Goal: Task Accomplishment & Management: Manage account settings

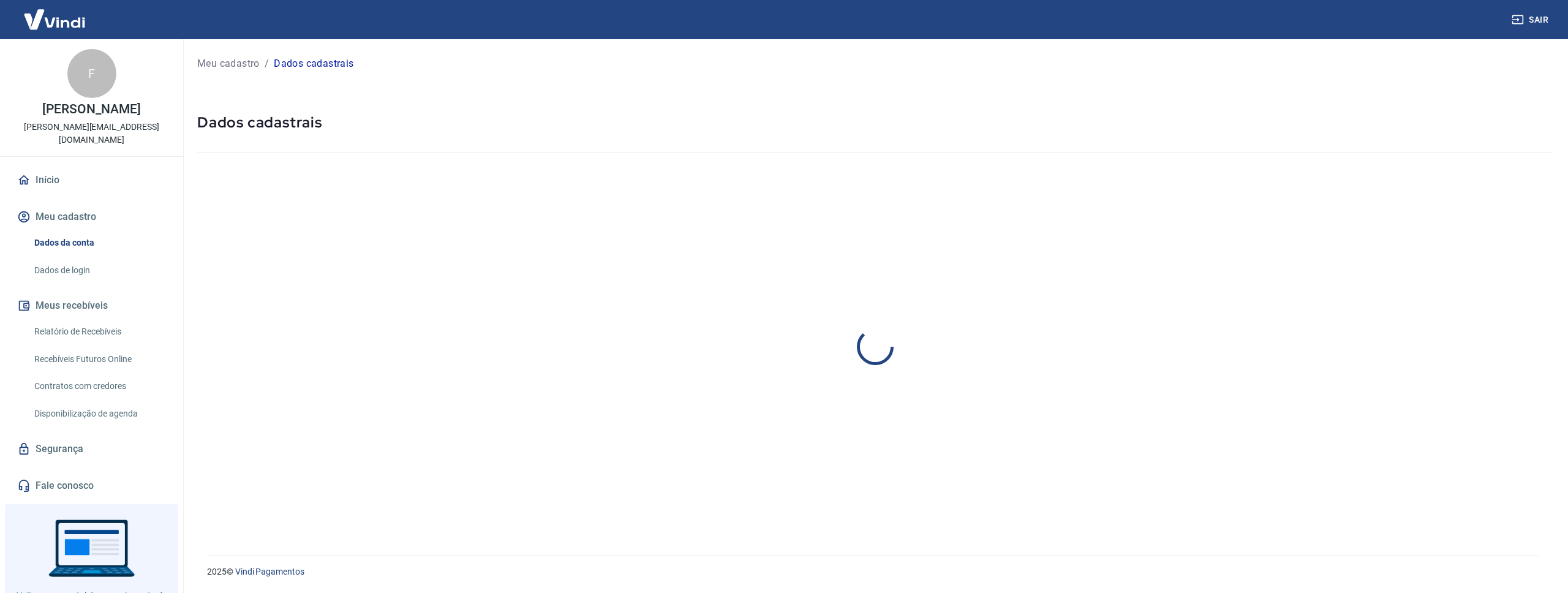
select select "SP"
select select "business"
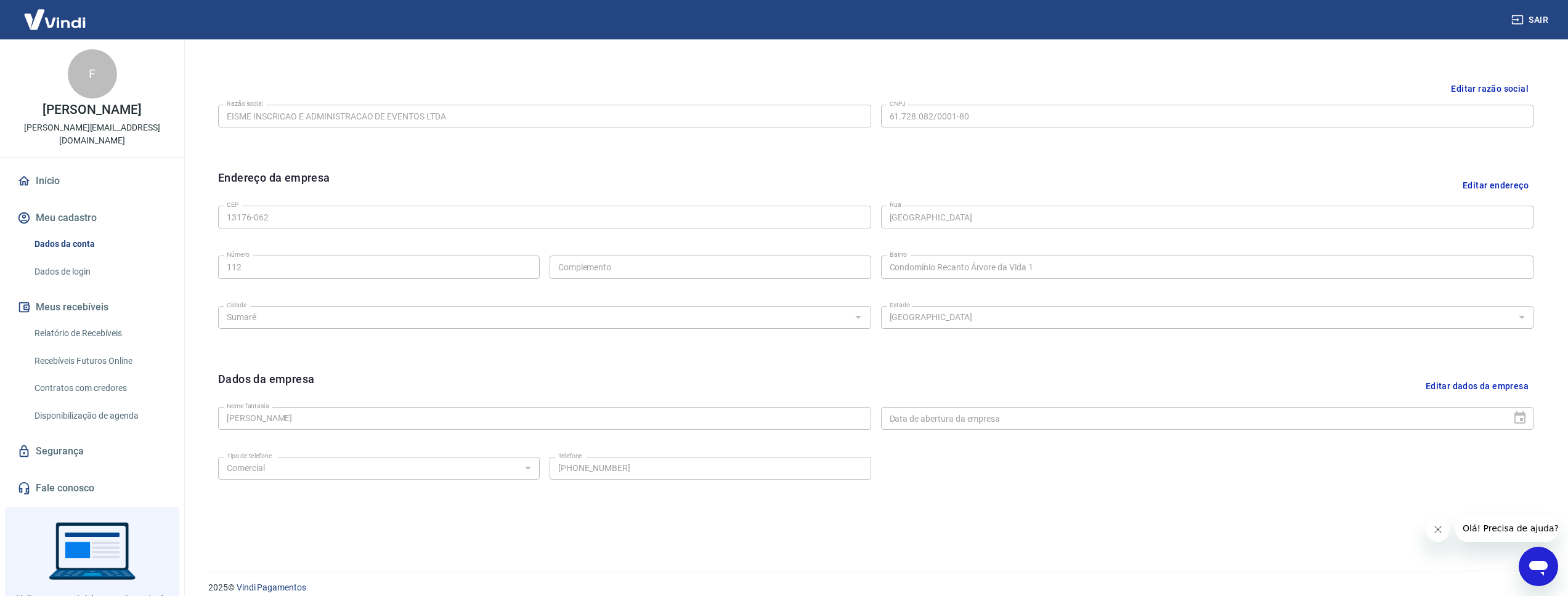
scroll to position [292, 0]
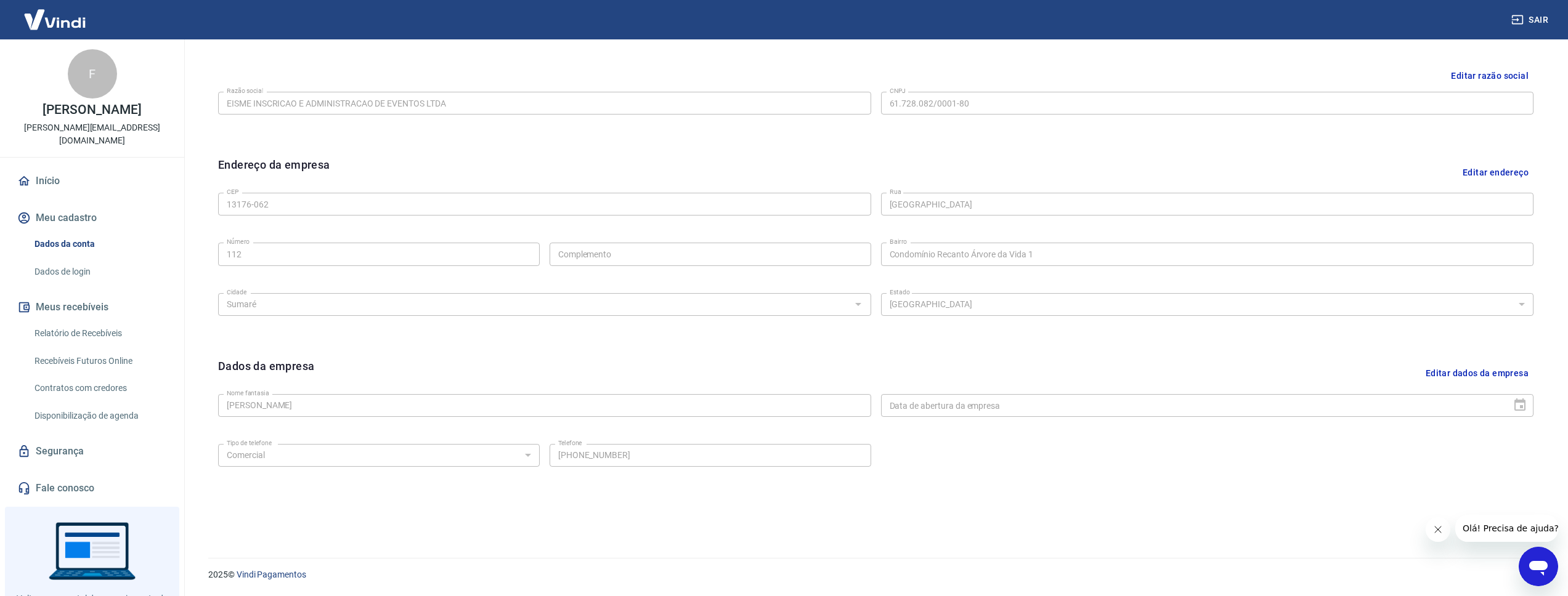
click at [1457, 370] on button "Editar dados da empresa" at bounding box center [1477, 374] width 113 height 31
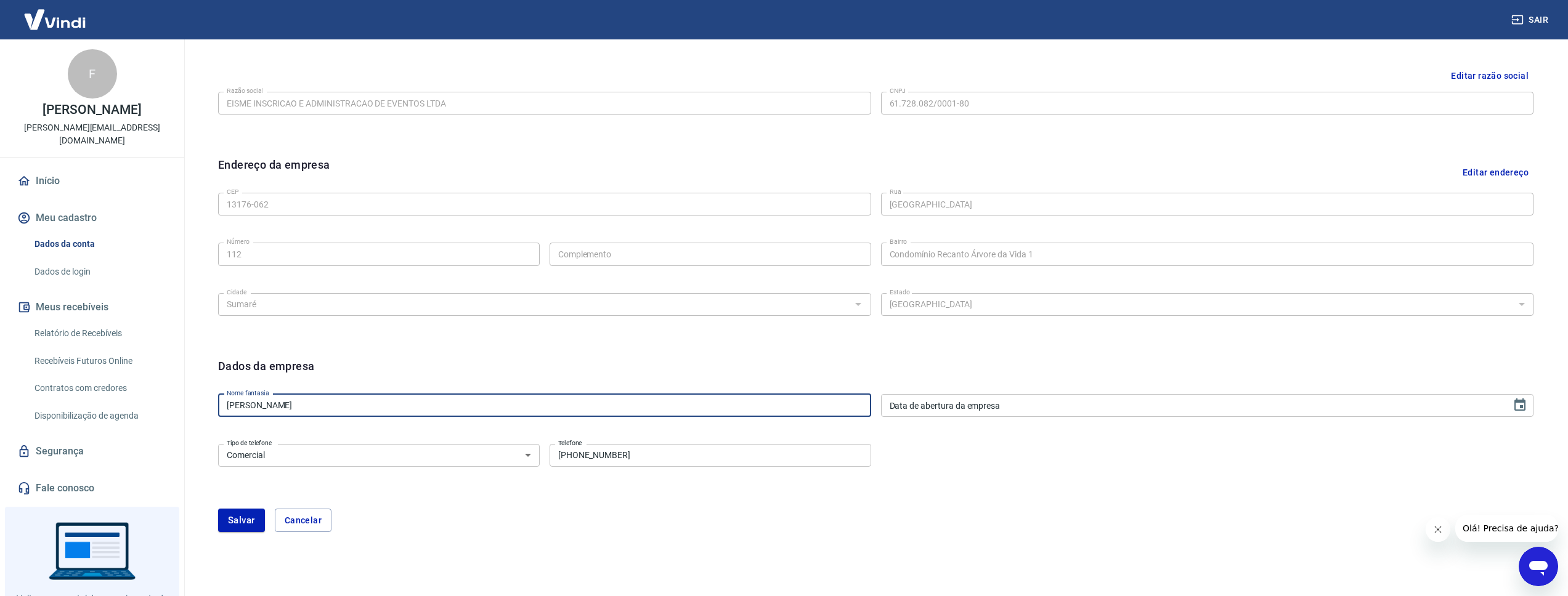
click at [552, 399] on input "[PERSON_NAME]" at bounding box center [544, 406] width 653 height 23
type input "I"
type input "EISME"
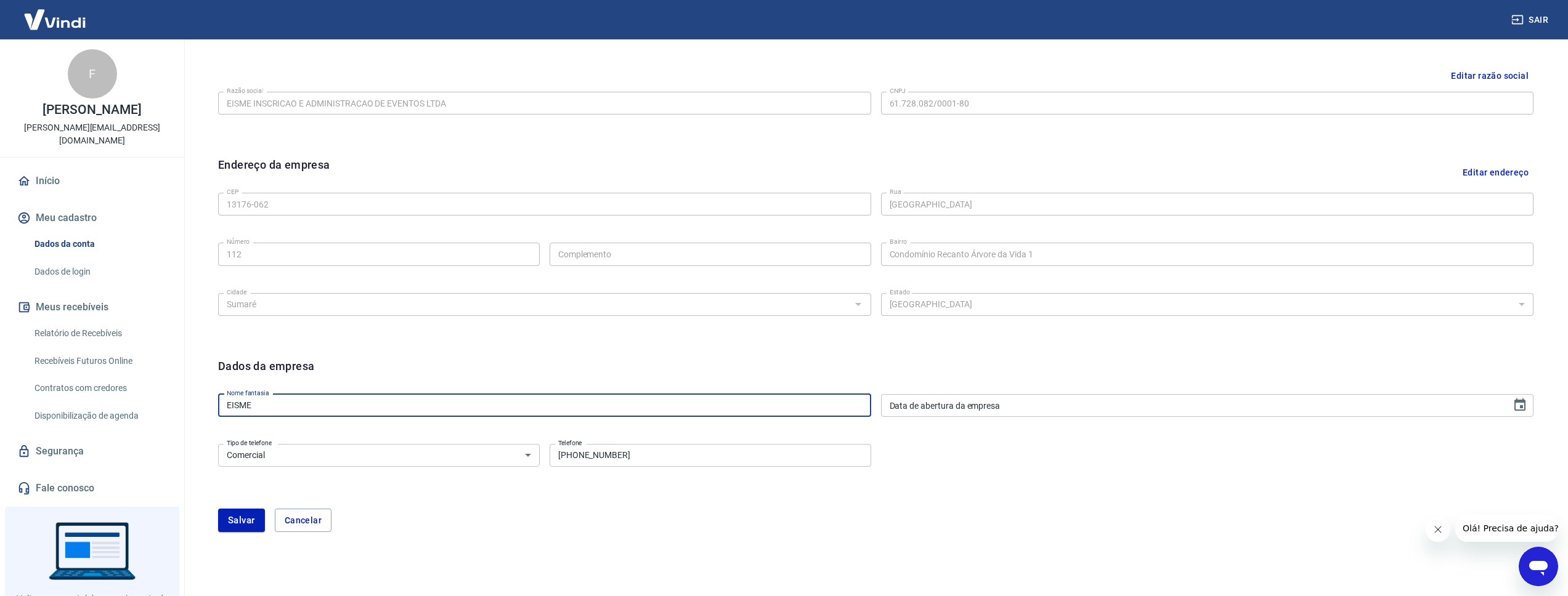
type input "DD/MM/YYYY"
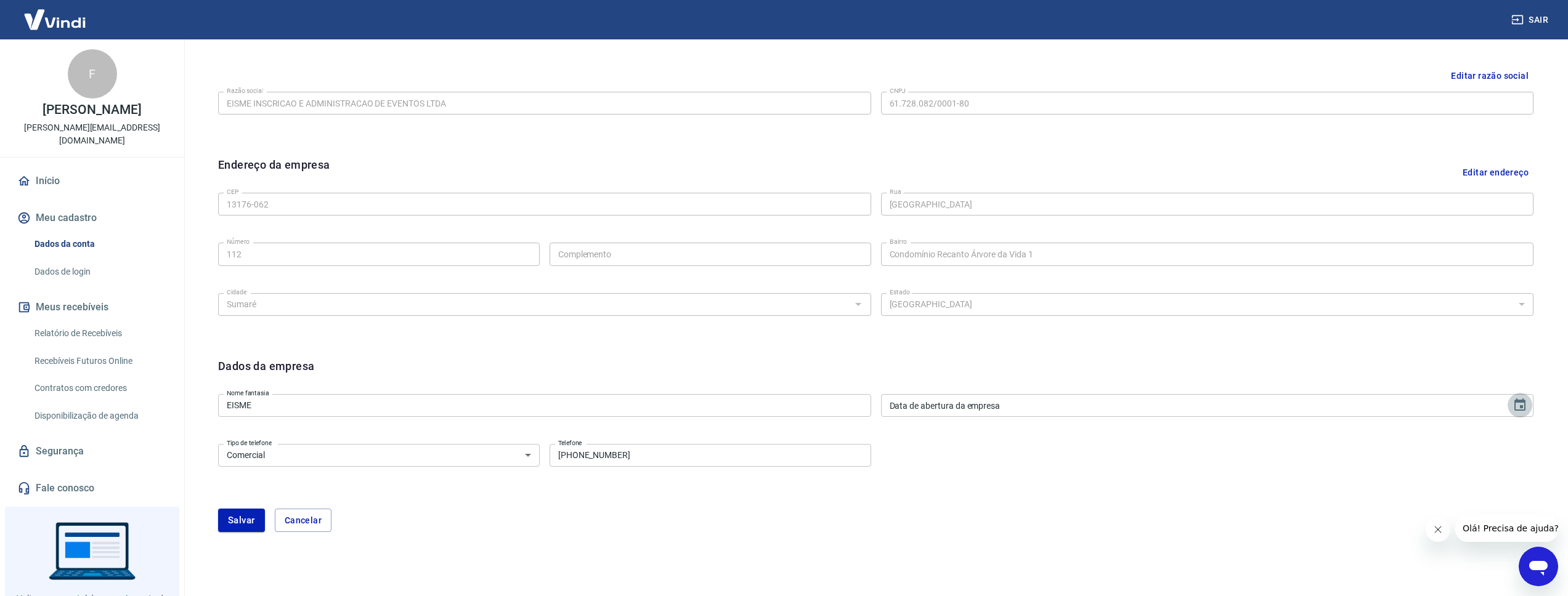
click at [669, 455] on input "[PHONE_NUMBER]" at bounding box center [710, 456] width 322 height 23
paste input "9) 98423-1680"
type input "[PHONE_NUMBER]"
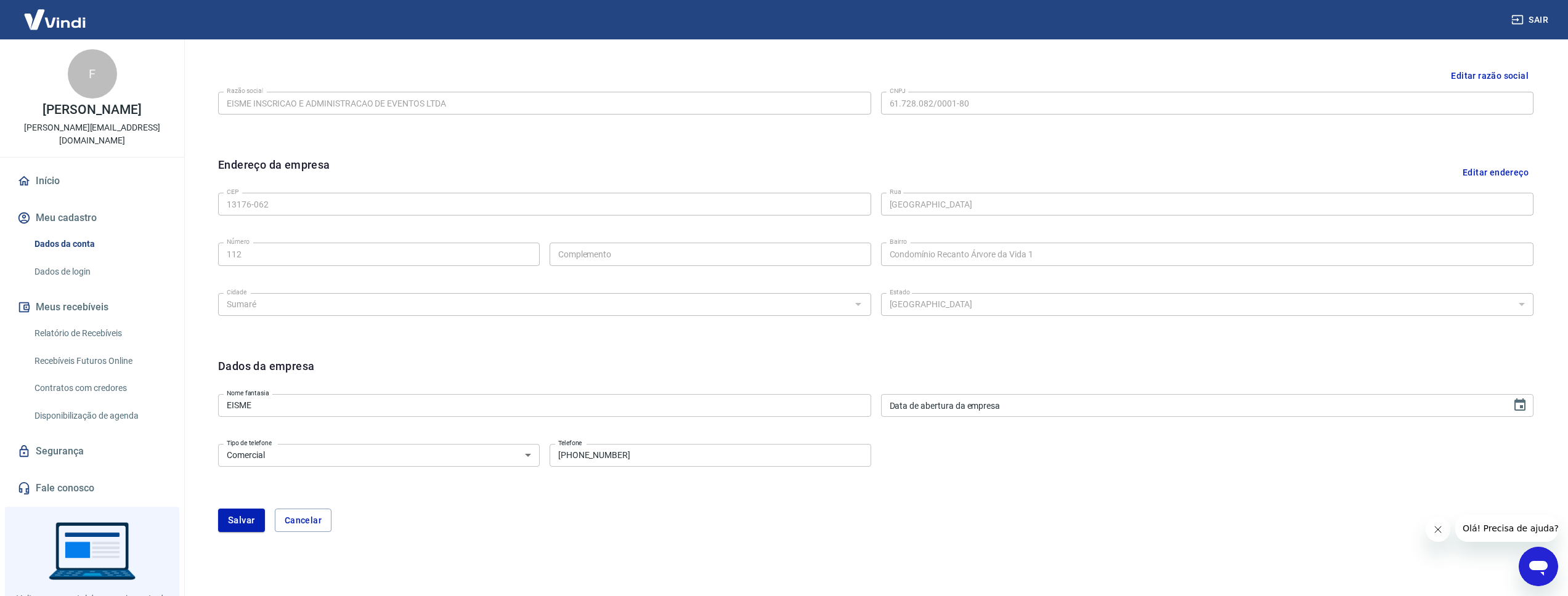
click at [963, 485] on div "Tipo de telefone Residencial Comercial Tipo de telefone Telefone [PHONE_NUMBER]…" at bounding box center [876, 464] width 1315 height 50
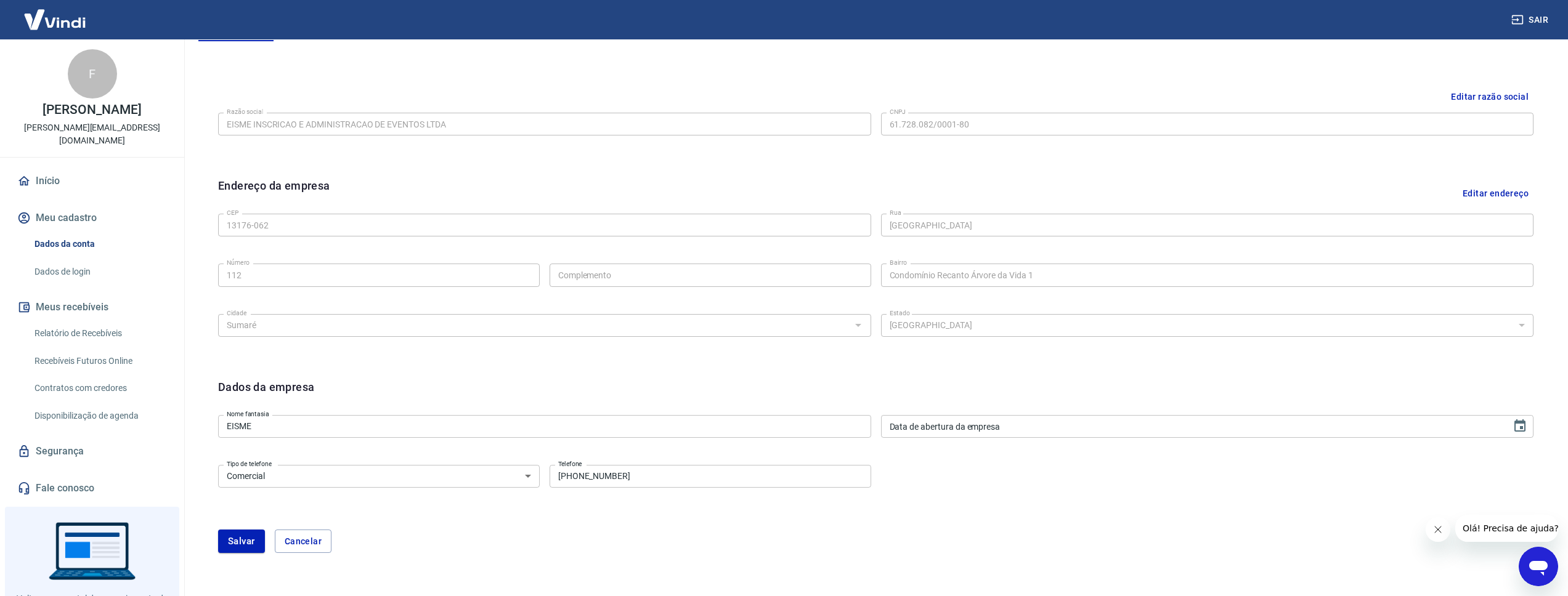
scroll to position [330, 0]
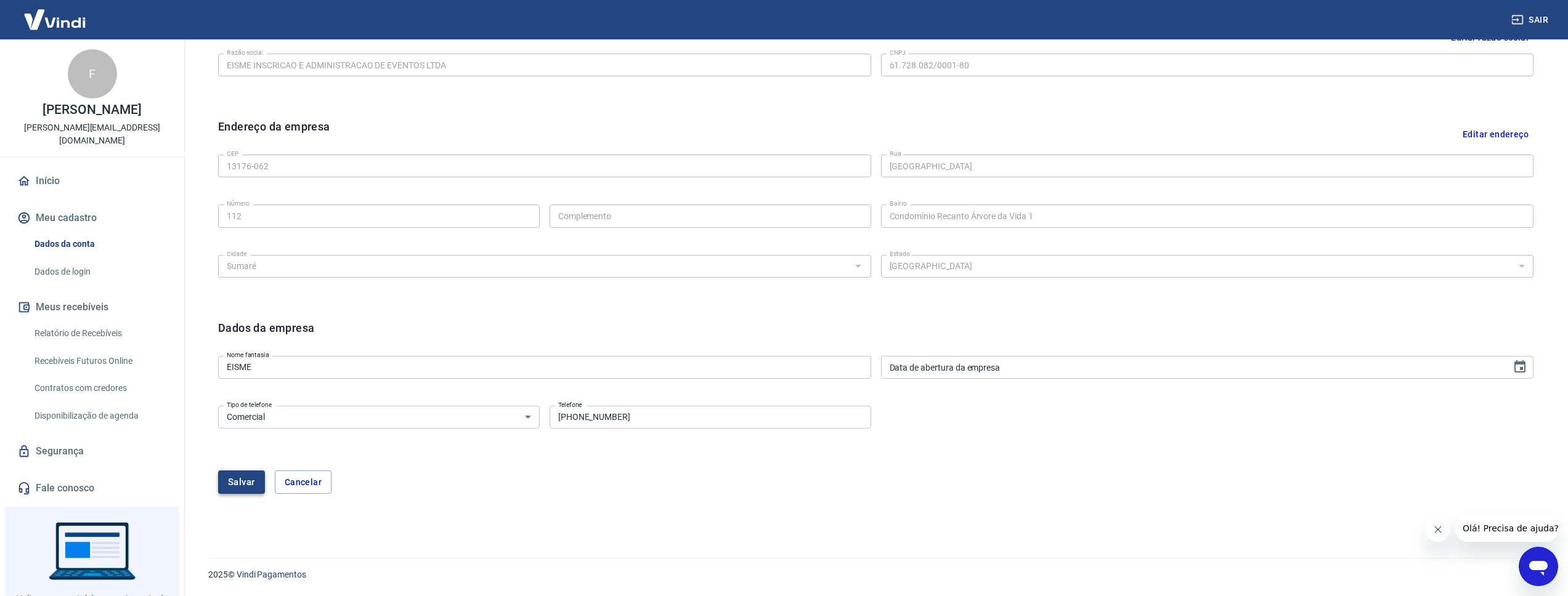
click at [233, 486] on button "Salvar" at bounding box center [242, 482] width 47 height 24
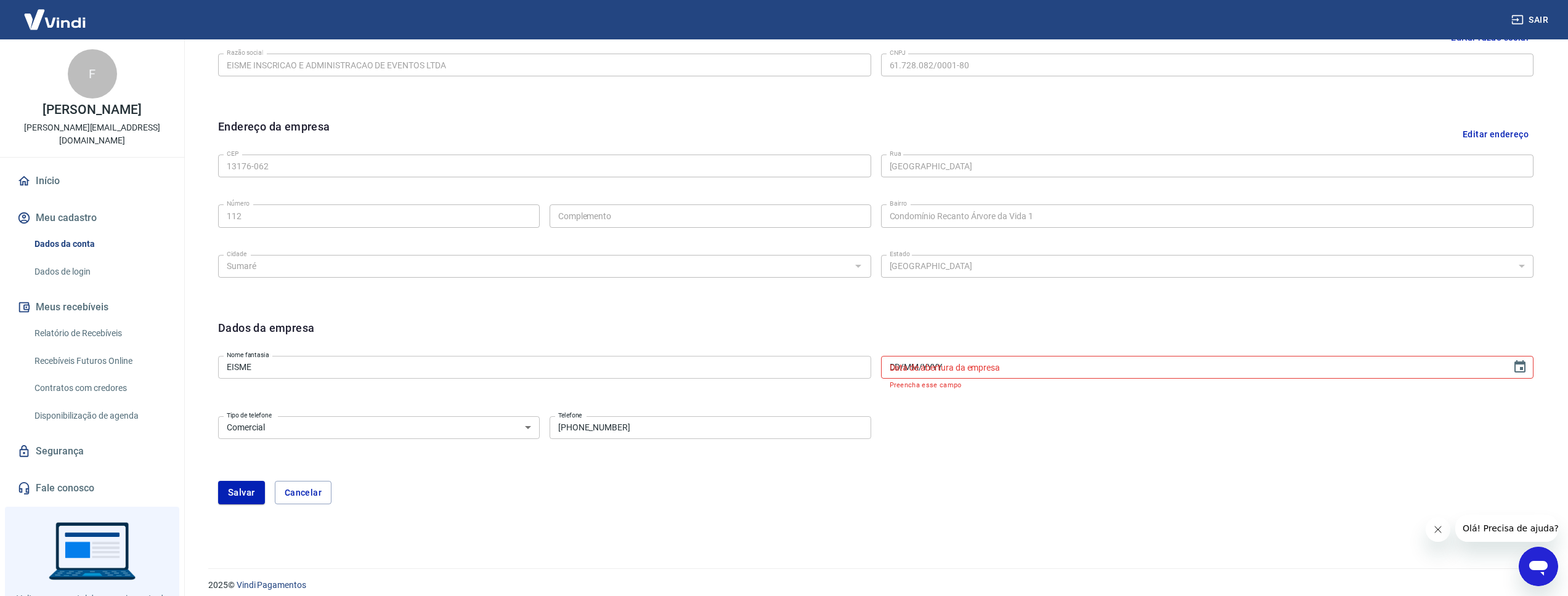
click at [988, 374] on input "DD/MM/YYYY" at bounding box center [1192, 367] width 622 height 23
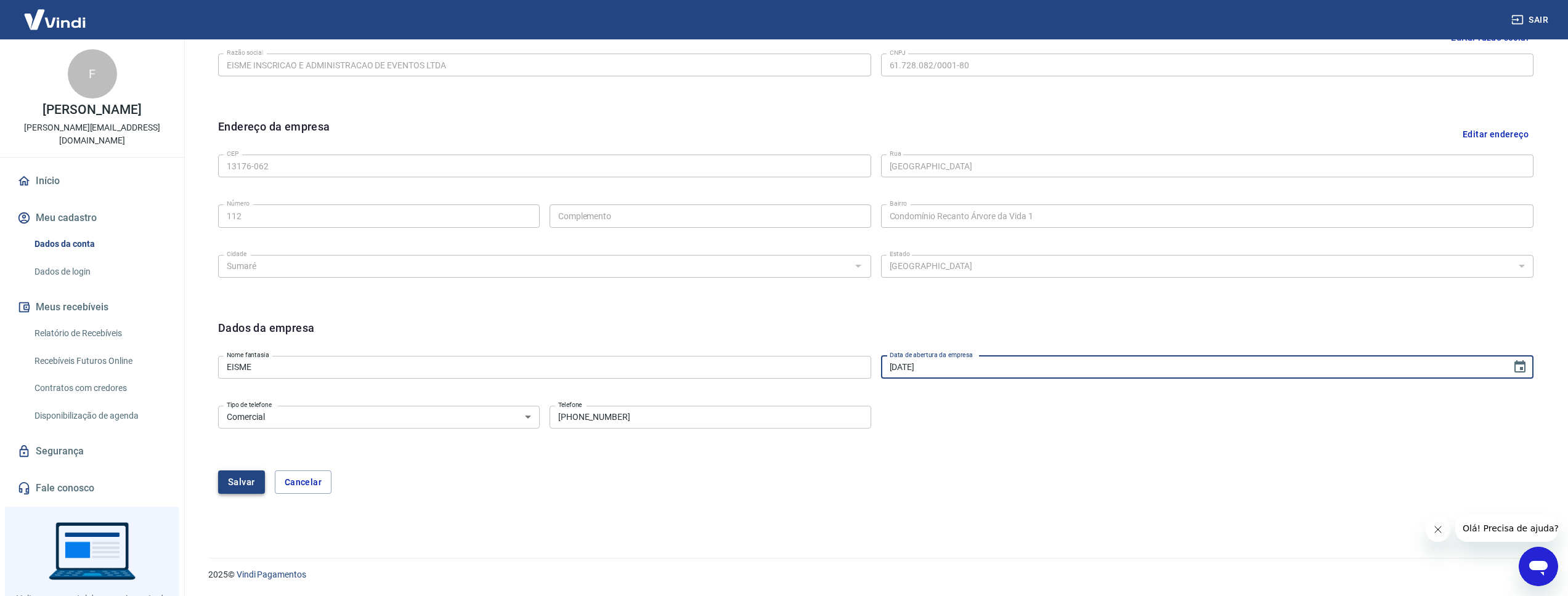
type input "[DATE]"
click at [242, 483] on button "Salvar" at bounding box center [242, 482] width 47 height 24
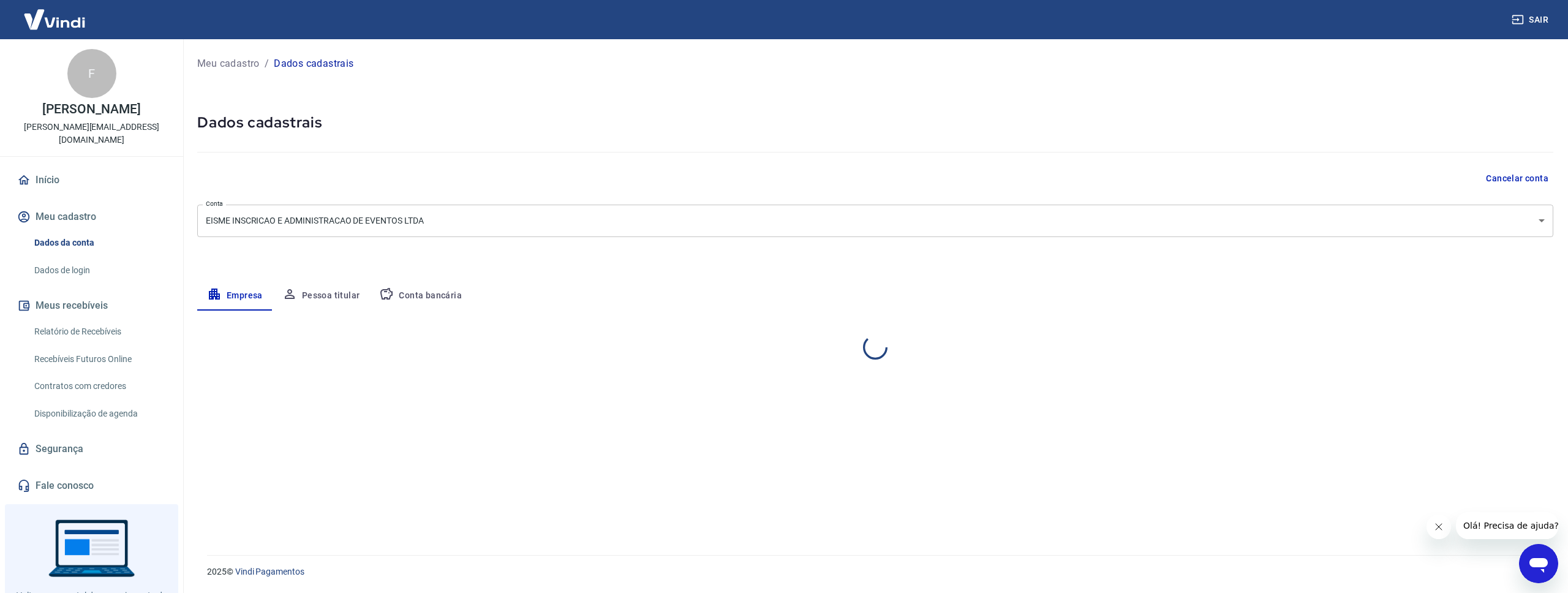
select select "SP"
select select "business"
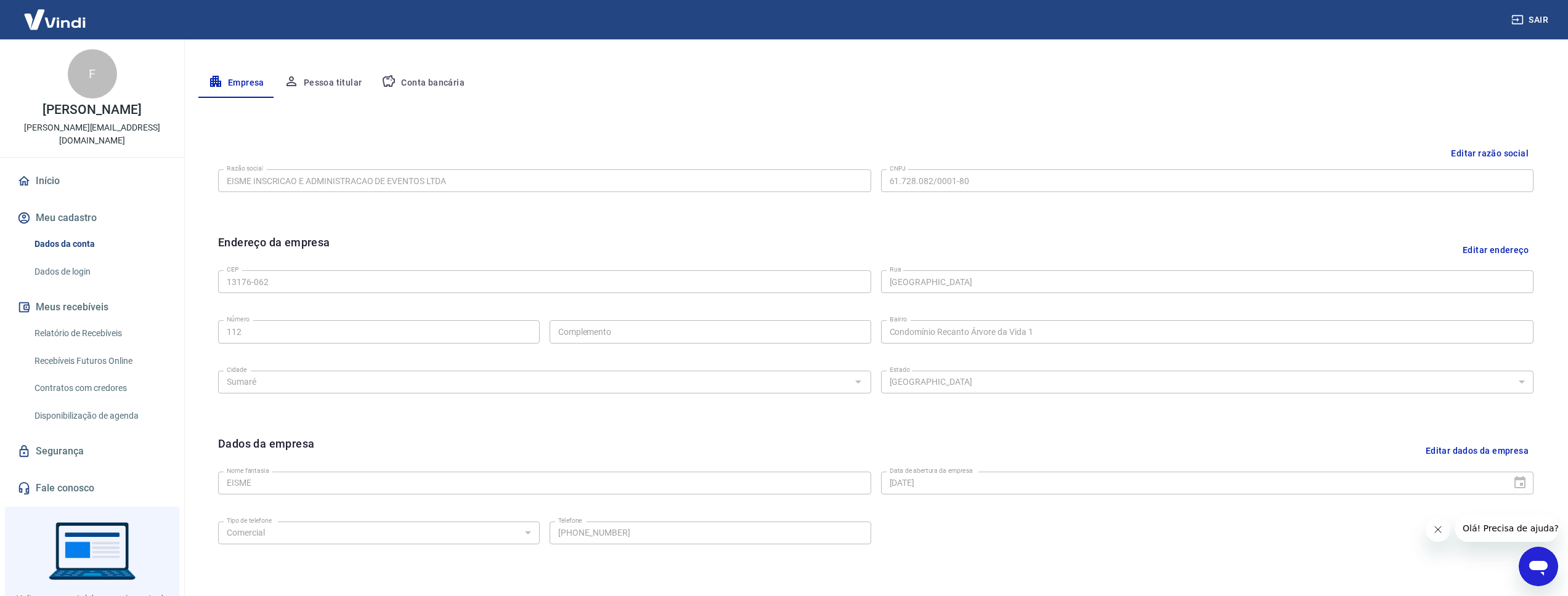
scroll to position [250, 0]
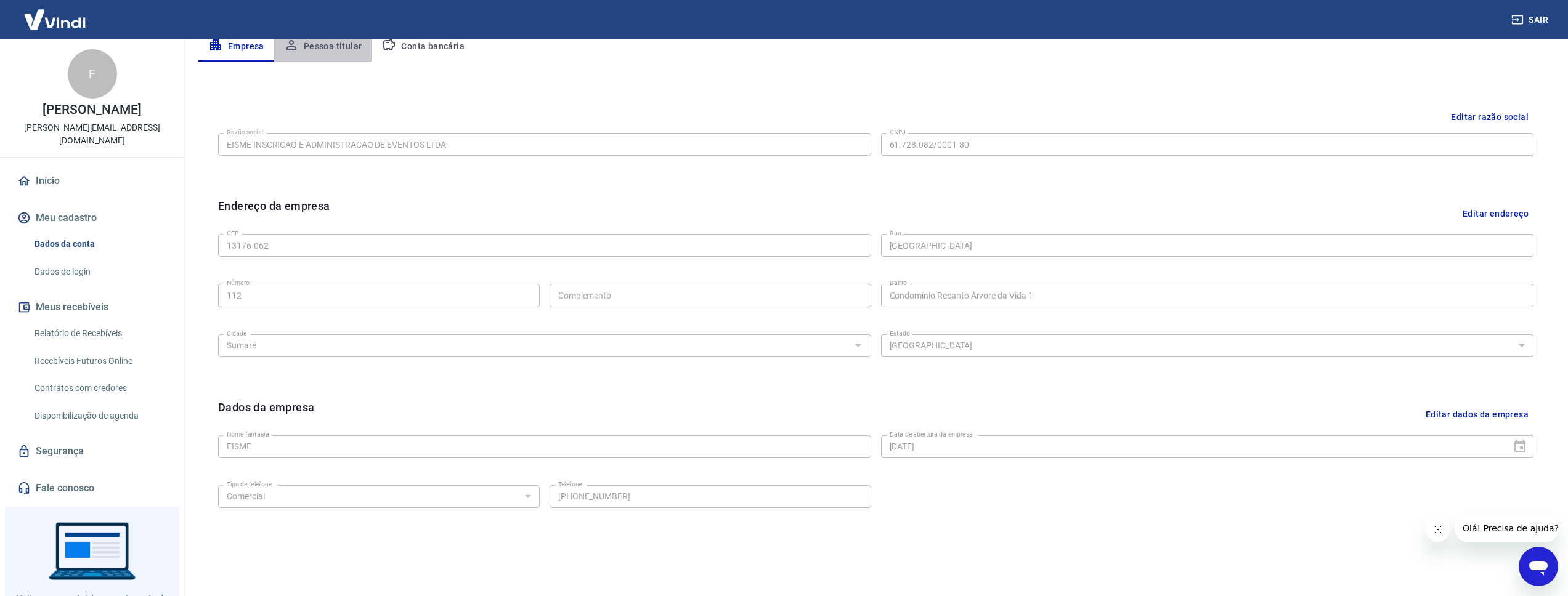
click at [330, 52] on button "Pessoa titular" at bounding box center [322, 46] width 98 height 29
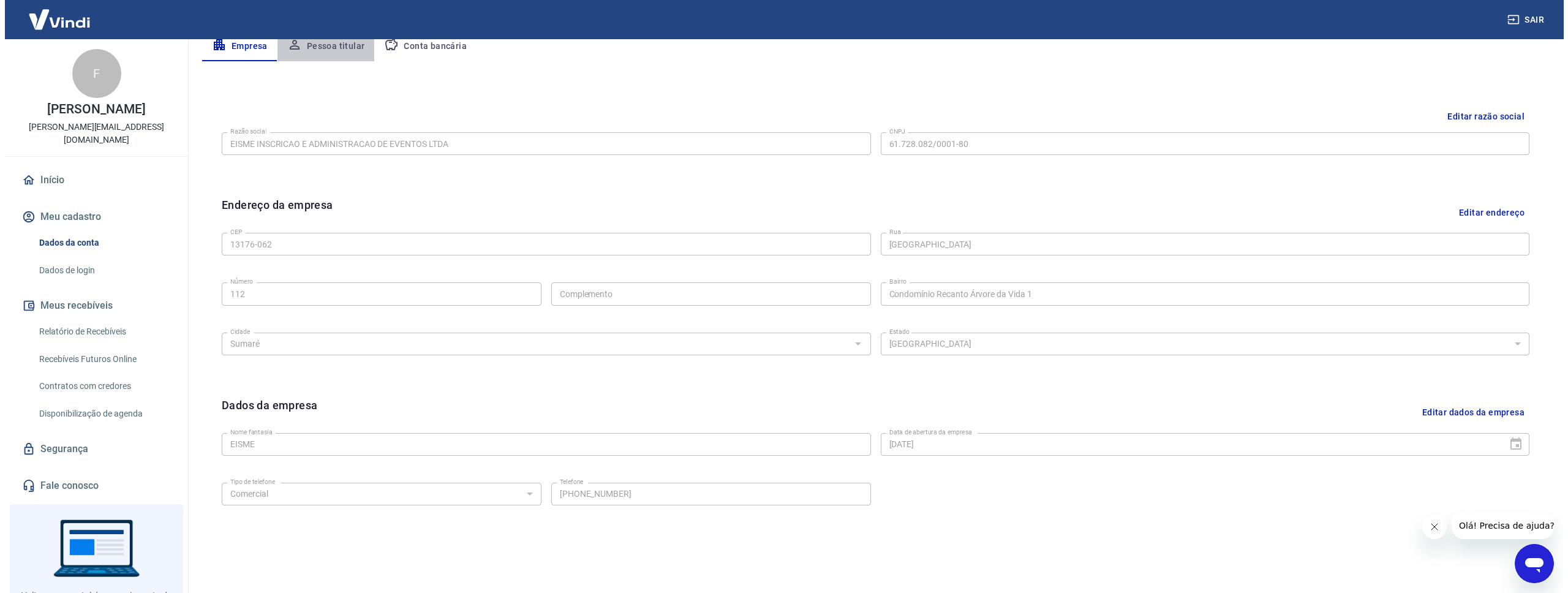
scroll to position [0, 0]
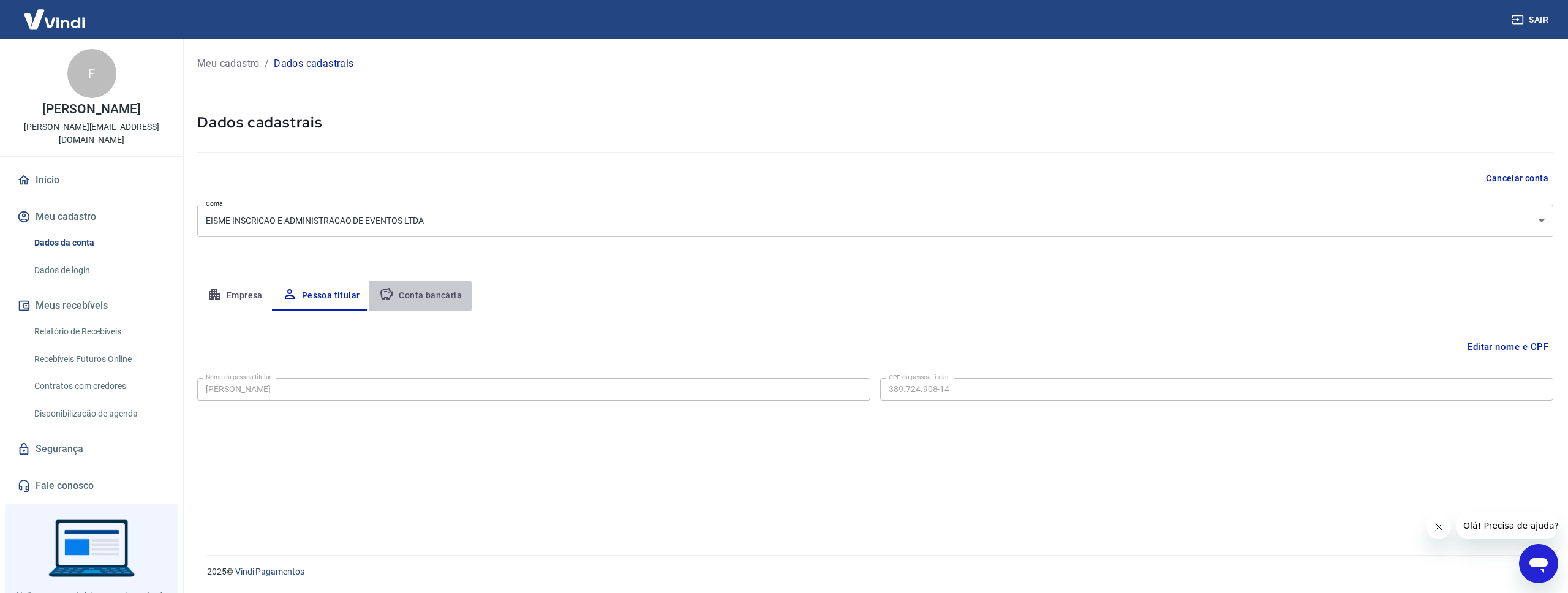
click at [406, 296] on button "Conta bancária" at bounding box center [421, 295] width 102 height 29
select select "1"
click at [128, 401] on link "Disponibilização de agenda" at bounding box center [99, 414] width 139 height 25
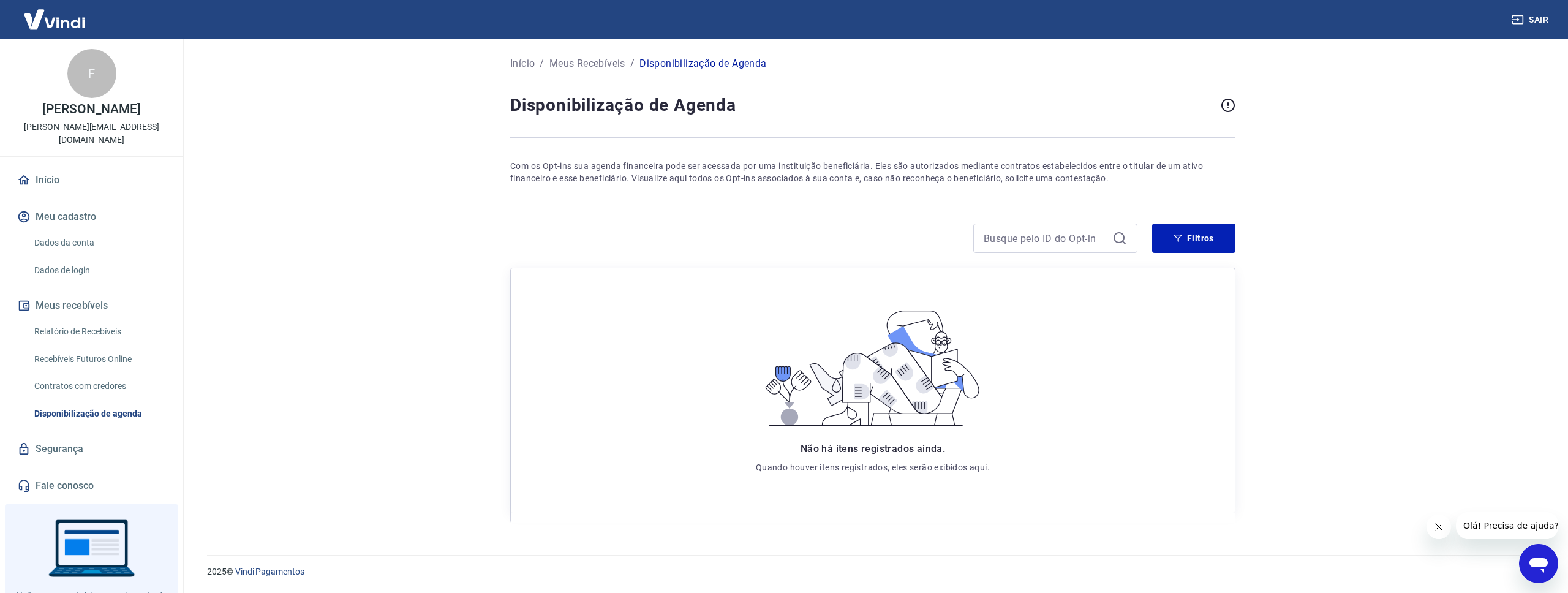
click at [123, 352] on link "Recebíveis Futuros Online" at bounding box center [99, 359] width 139 height 25
